Goal: Find specific page/section: Find specific page/section

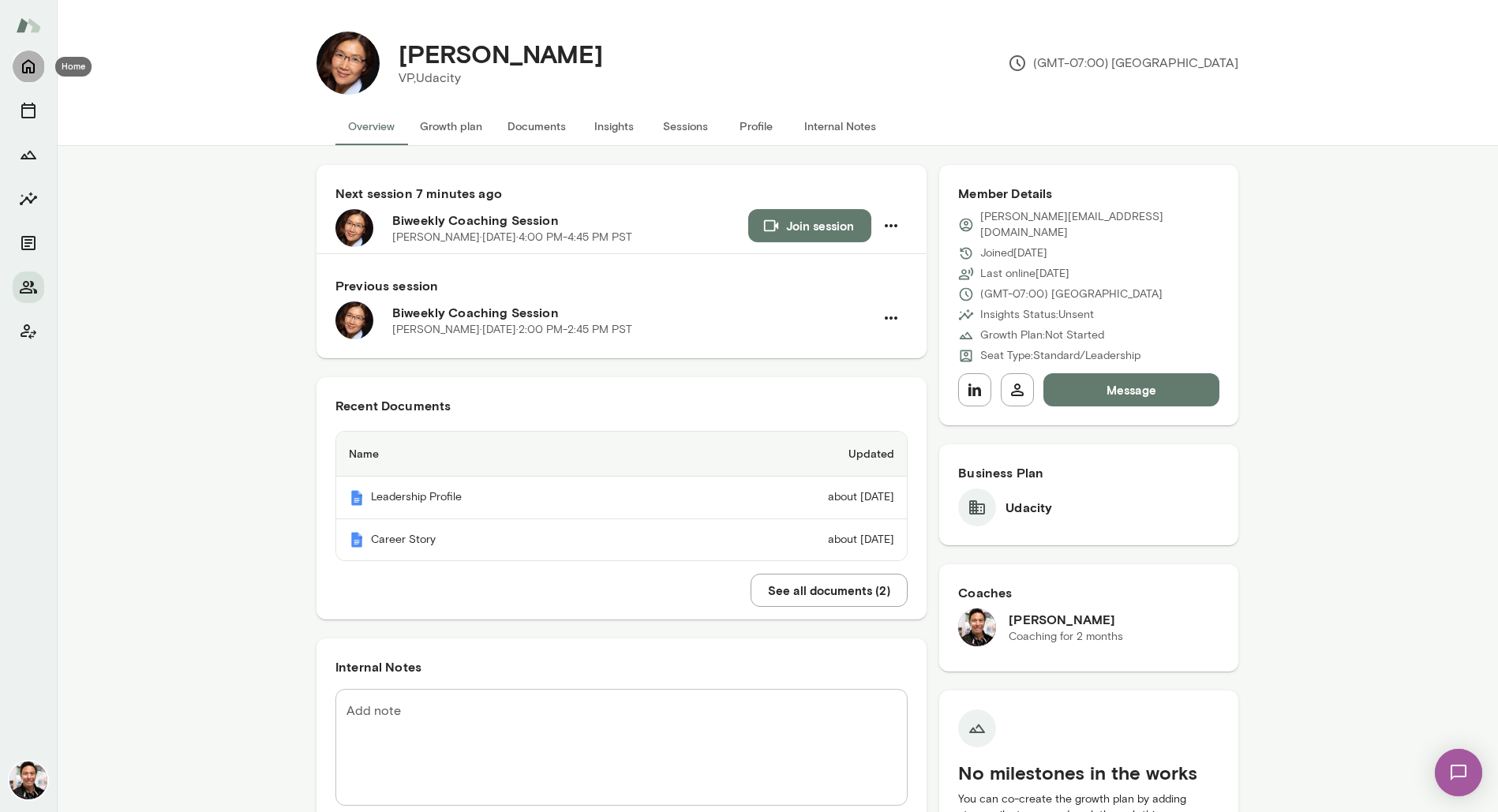
click at [30, 62] on icon "Home" at bounding box center [29, 66] width 19 height 19
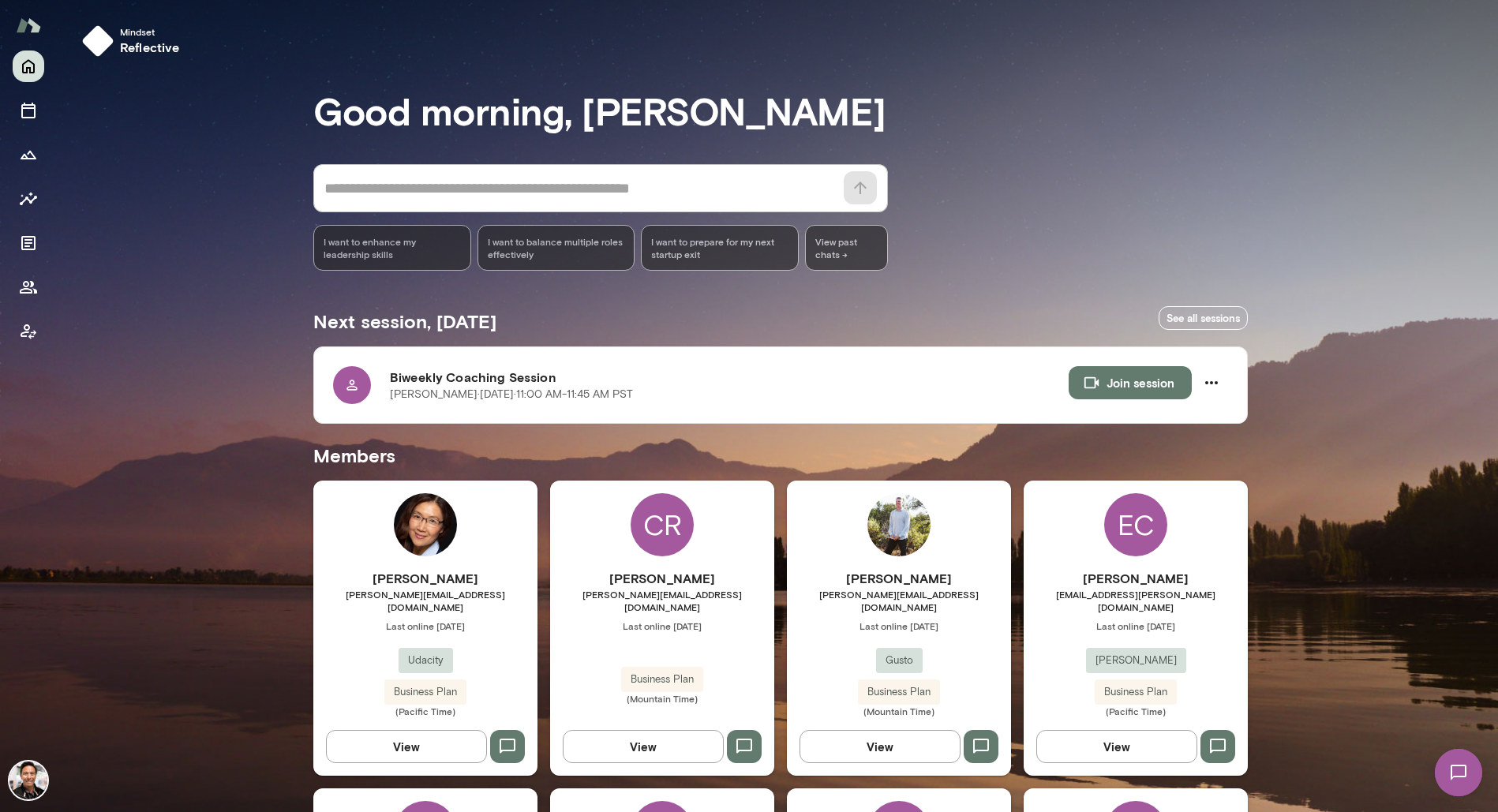
scroll to position [467, 0]
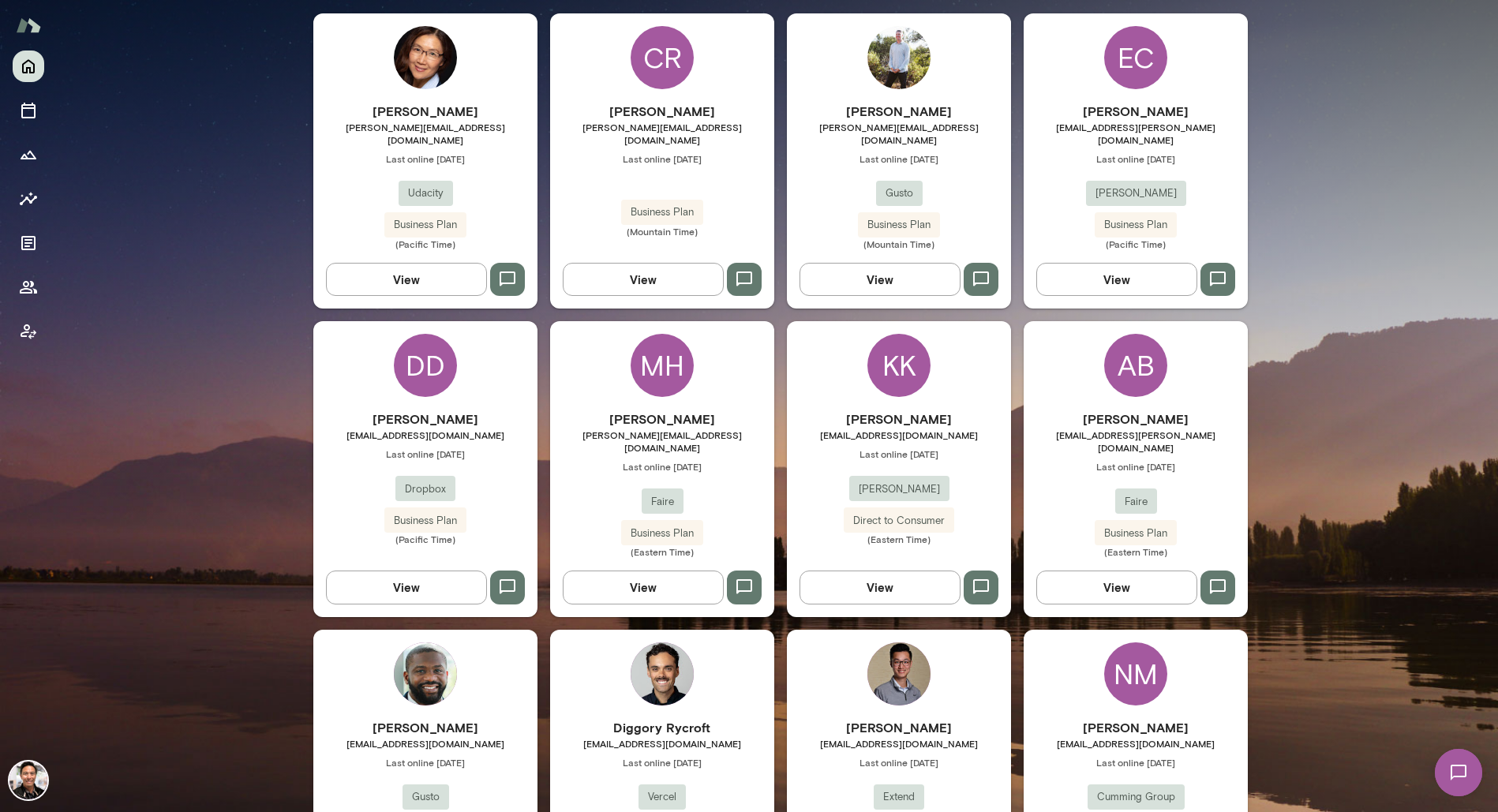
click at [916, 343] on div "KK" at bounding box center [899, 366] width 63 height 63
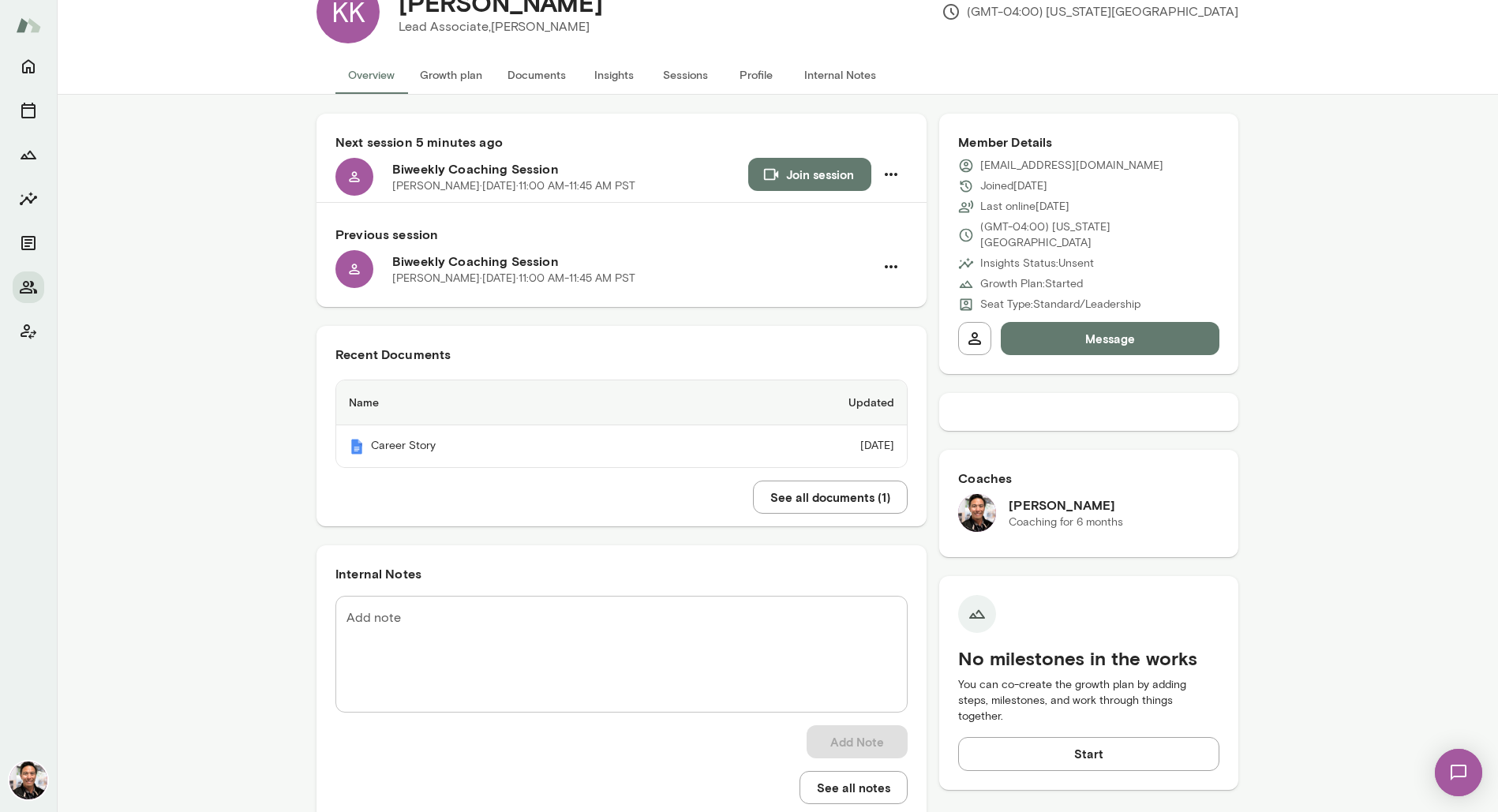
scroll to position [53, 0]
click at [883, 331] on div "Recent Documents Name Updated Career Story [DATE]" at bounding box center [621, 405] width 610 height 161
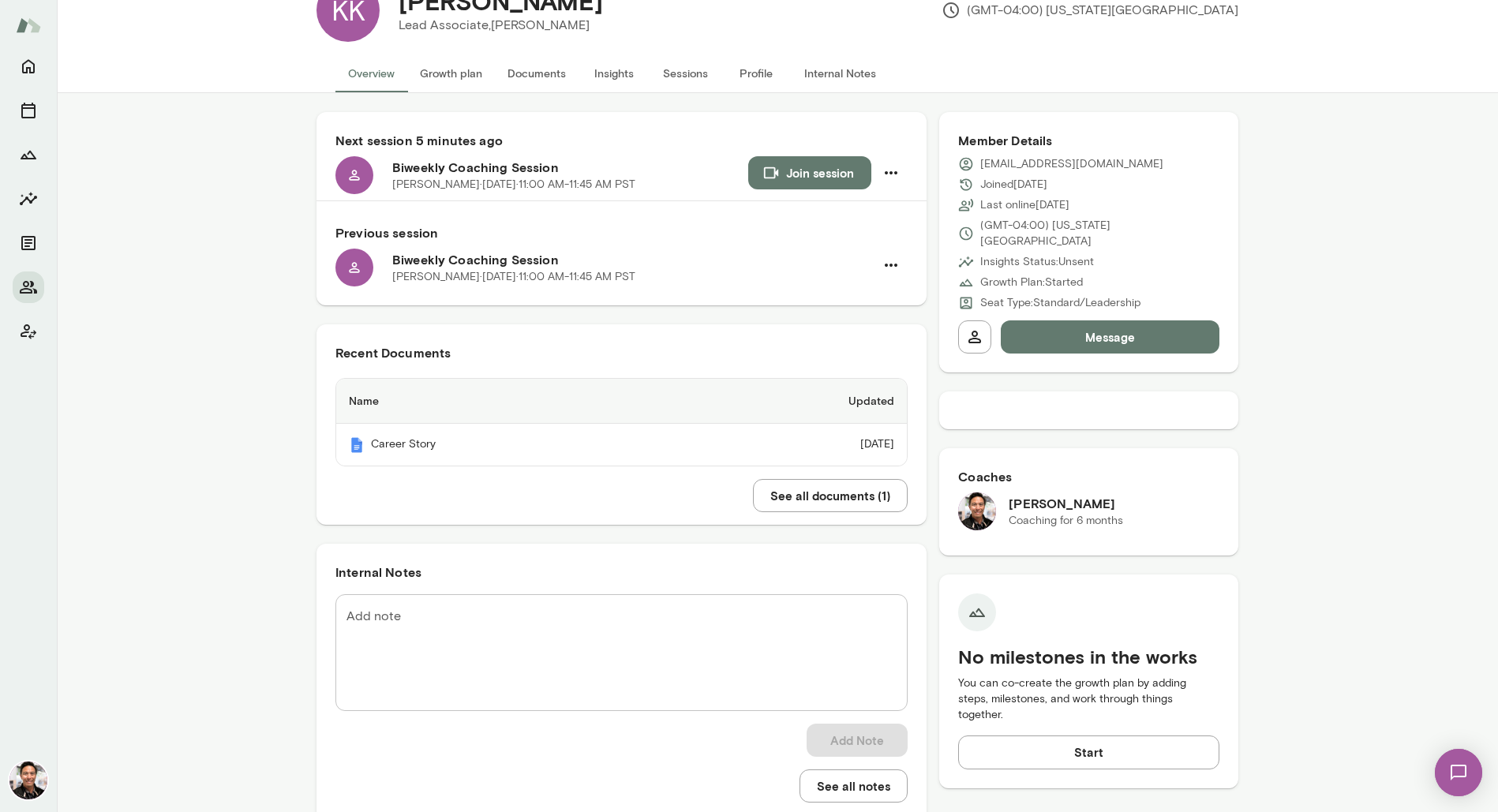
click at [883, 331] on div "Recent Documents Name Updated Career Story [DATE]" at bounding box center [621, 405] width 610 height 161
